Goal: Transaction & Acquisition: Purchase product/service

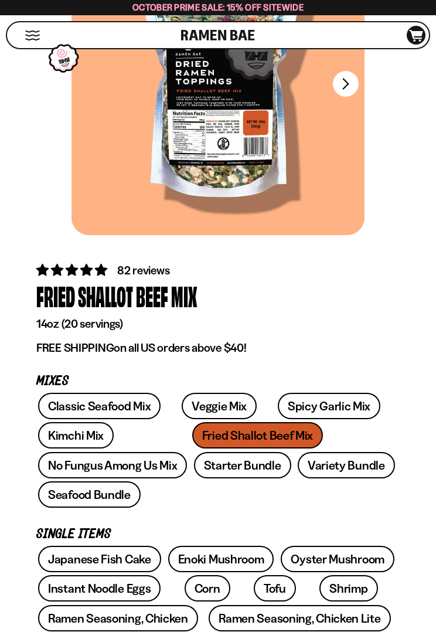
scroll to position [94, 0]
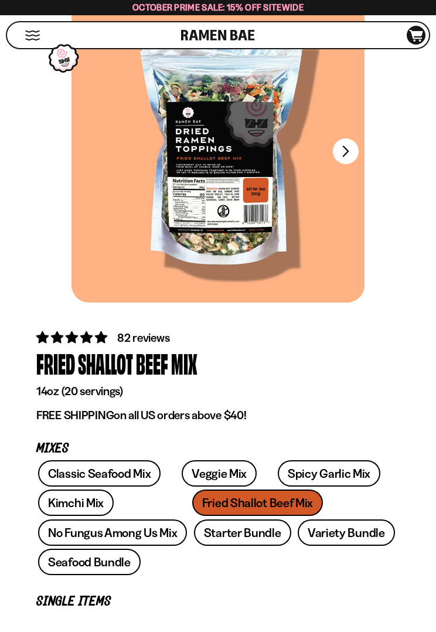
click at [298, 536] on link "Variety Bundle" at bounding box center [346, 532] width 97 height 26
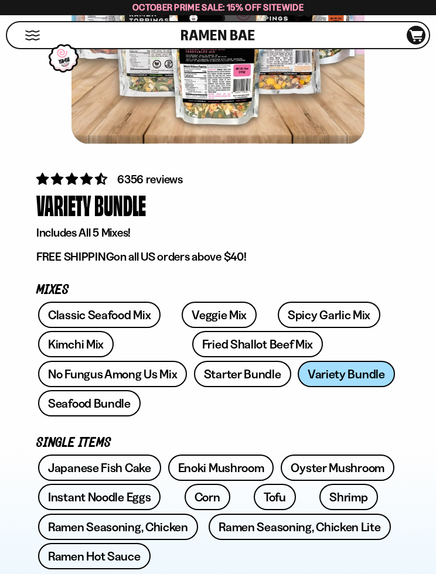
scroll to position [249, 0]
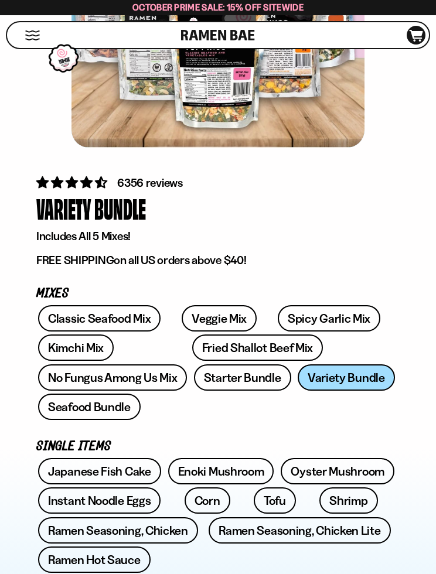
click at [141, 314] on link "Classic Seafood Mix" at bounding box center [99, 318] width 122 height 26
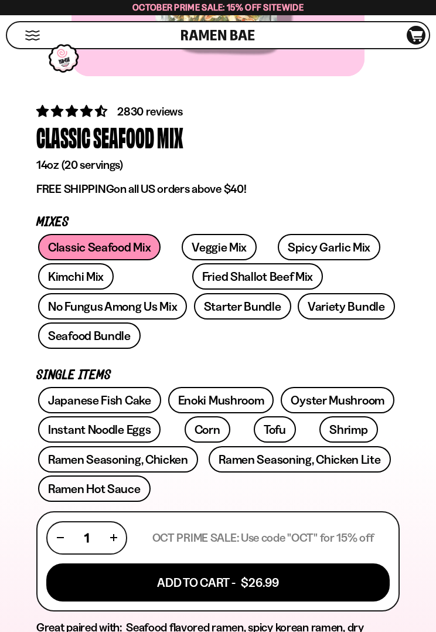
scroll to position [326, 0]
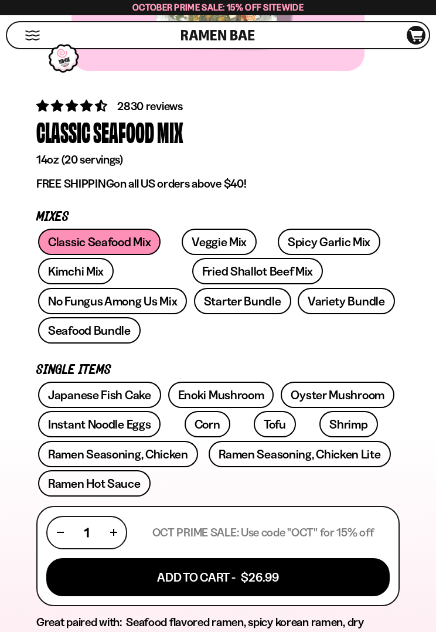
click at [322, 558] on button "Add To Cart - $26.99" at bounding box center [217, 577] width 343 height 38
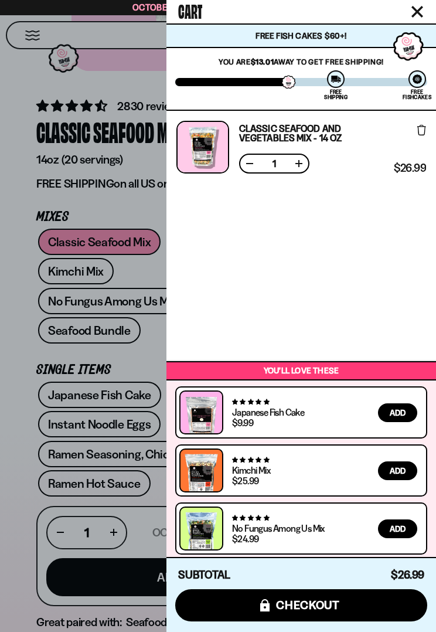
click at [424, 10] on button "Close cart" at bounding box center [417, 12] width 18 height 18
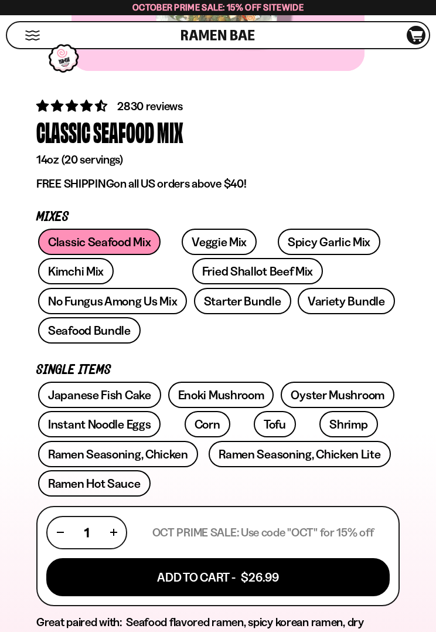
click at [222, 271] on link "Fried Shallot Beef Mix" at bounding box center [257, 271] width 131 height 26
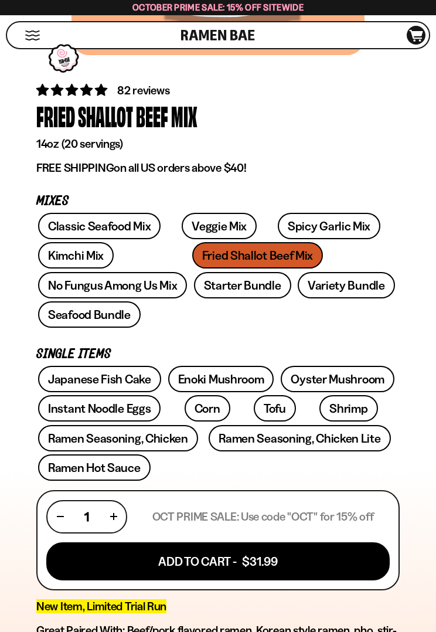
scroll to position [344, 0]
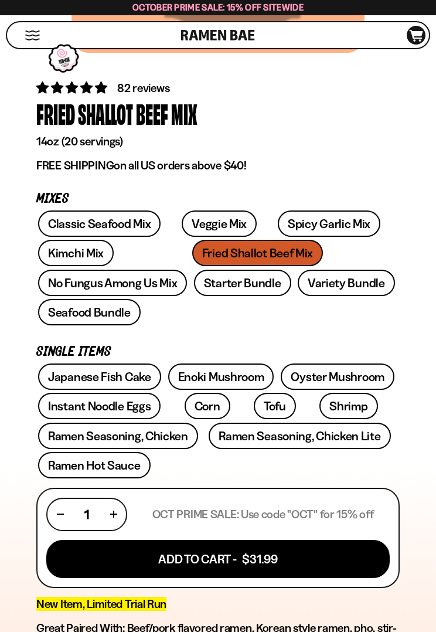
click at [299, 540] on button "Add To Cart - $31.99" at bounding box center [217, 559] width 343 height 38
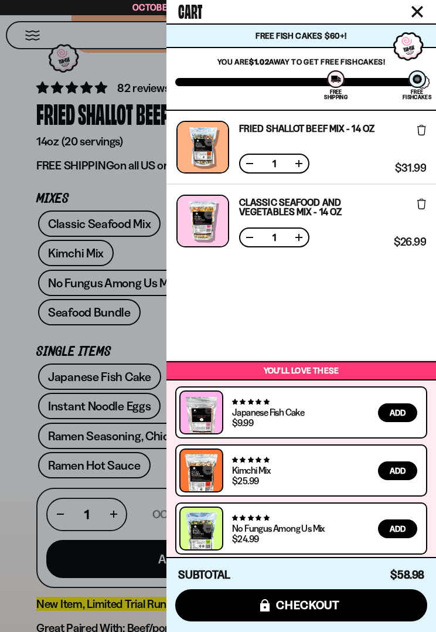
click at [128, 446] on div at bounding box center [218, 316] width 436 height 632
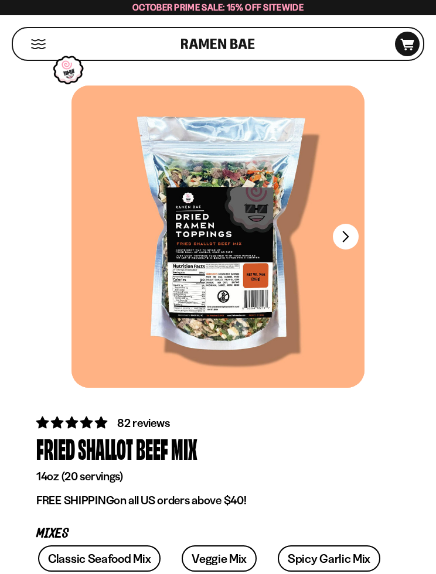
scroll to position [0, 0]
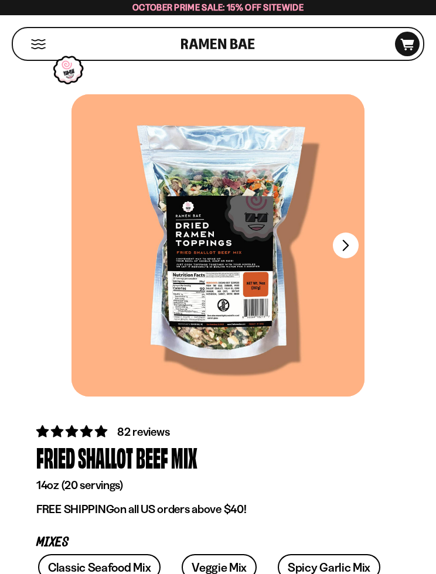
click at [412, 47] on icon at bounding box center [407, 45] width 13 height 12
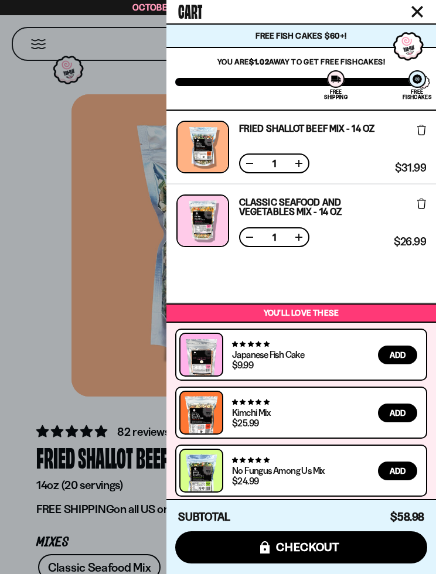
click at [343, 543] on button "icons8-lock checkout" at bounding box center [301, 548] width 252 height 32
